Goal: Task Accomplishment & Management: Use online tool/utility

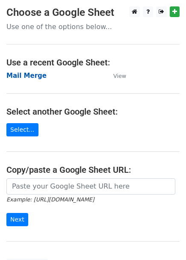
click at [31, 75] on strong "Mail Merge" at bounding box center [26, 76] width 40 height 8
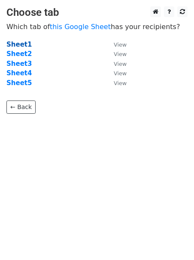
click at [21, 47] on strong "Sheet1" at bounding box center [18, 45] width 25 height 8
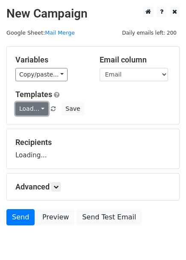
click at [37, 115] on link "Load..." at bounding box center [31, 108] width 33 height 13
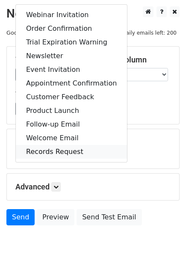
click at [56, 152] on link "Records Request" at bounding box center [71, 152] width 111 height 14
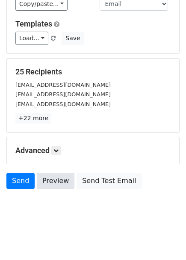
scroll to position [73, 0]
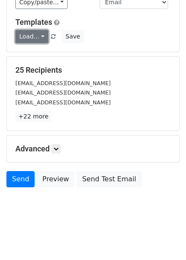
click at [25, 40] on link "Load..." at bounding box center [31, 36] width 33 height 13
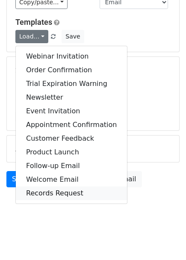
click at [57, 193] on link "Records Request" at bounding box center [71, 194] width 111 height 14
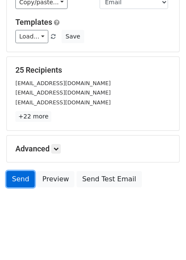
click at [21, 179] on link "Send" at bounding box center [20, 179] width 28 height 16
